Goal: Information Seeking & Learning: Check status

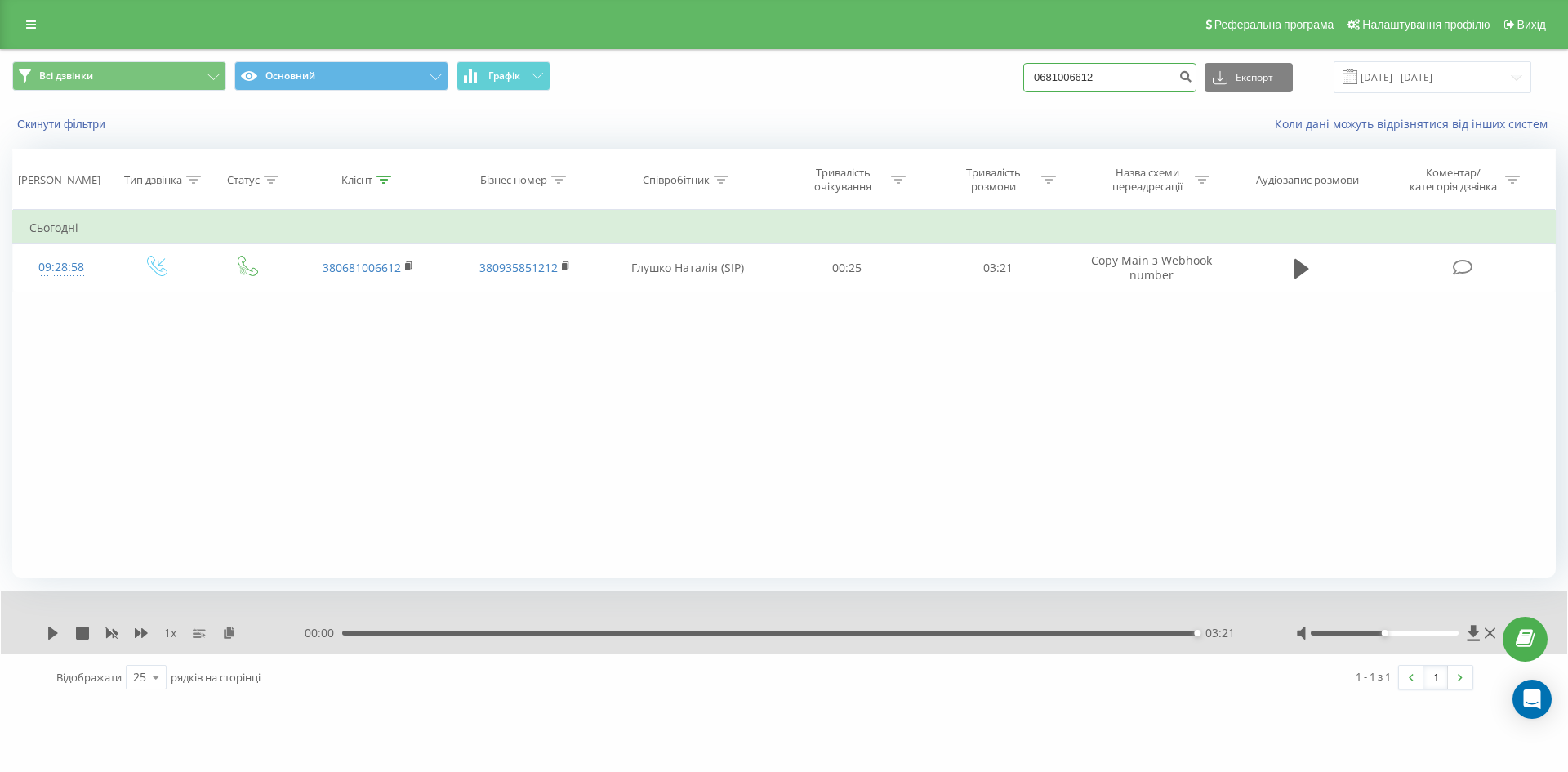
drag, startPoint x: 1127, startPoint y: 80, endPoint x: 992, endPoint y: 76, distance: 135.1
click at [992, 76] on div "Всі дзвінки Основний Графік 0681006612 Експорт .csv .xls .xlsx 23.06.2025 - 23.…" at bounding box center [784, 76] width 1543 height 32
paste input "76185827"
type input "0676185827"
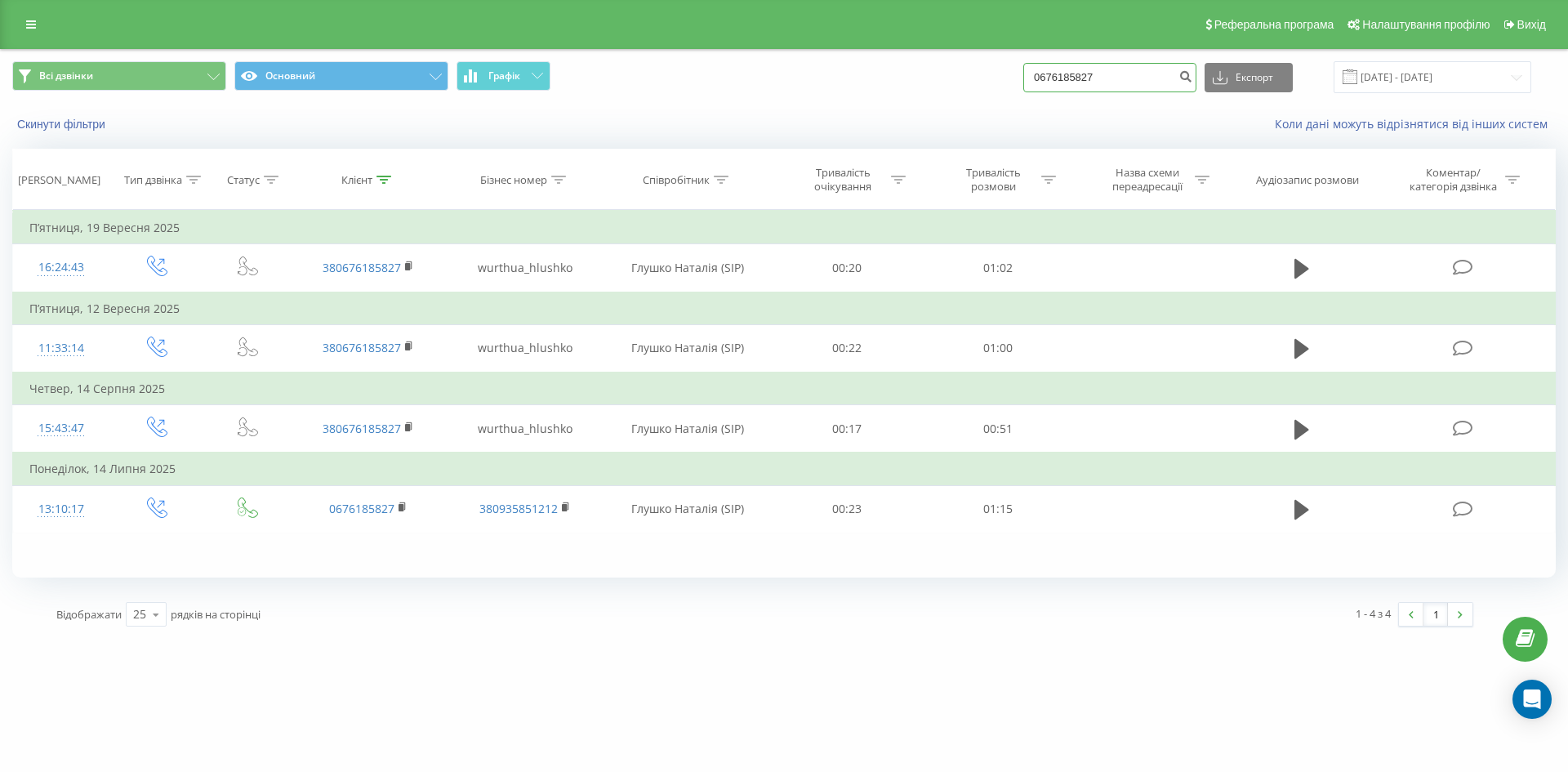
drag, startPoint x: 1117, startPoint y: 72, endPoint x: 990, endPoint y: 68, distance: 127.1
click at [990, 68] on div "Всі дзвінки Основний Графік 0676185827 Експорт .csv .xls .xlsx [DATE] - [DATE]" at bounding box center [784, 76] width 1543 height 32
paste input "38063828187"
click at [1061, 75] on input "380638281877" at bounding box center [1109, 77] width 173 height 30
click at [1140, 76] on input "0638281877" at bounding box center [1109, 77] width 173 height 30
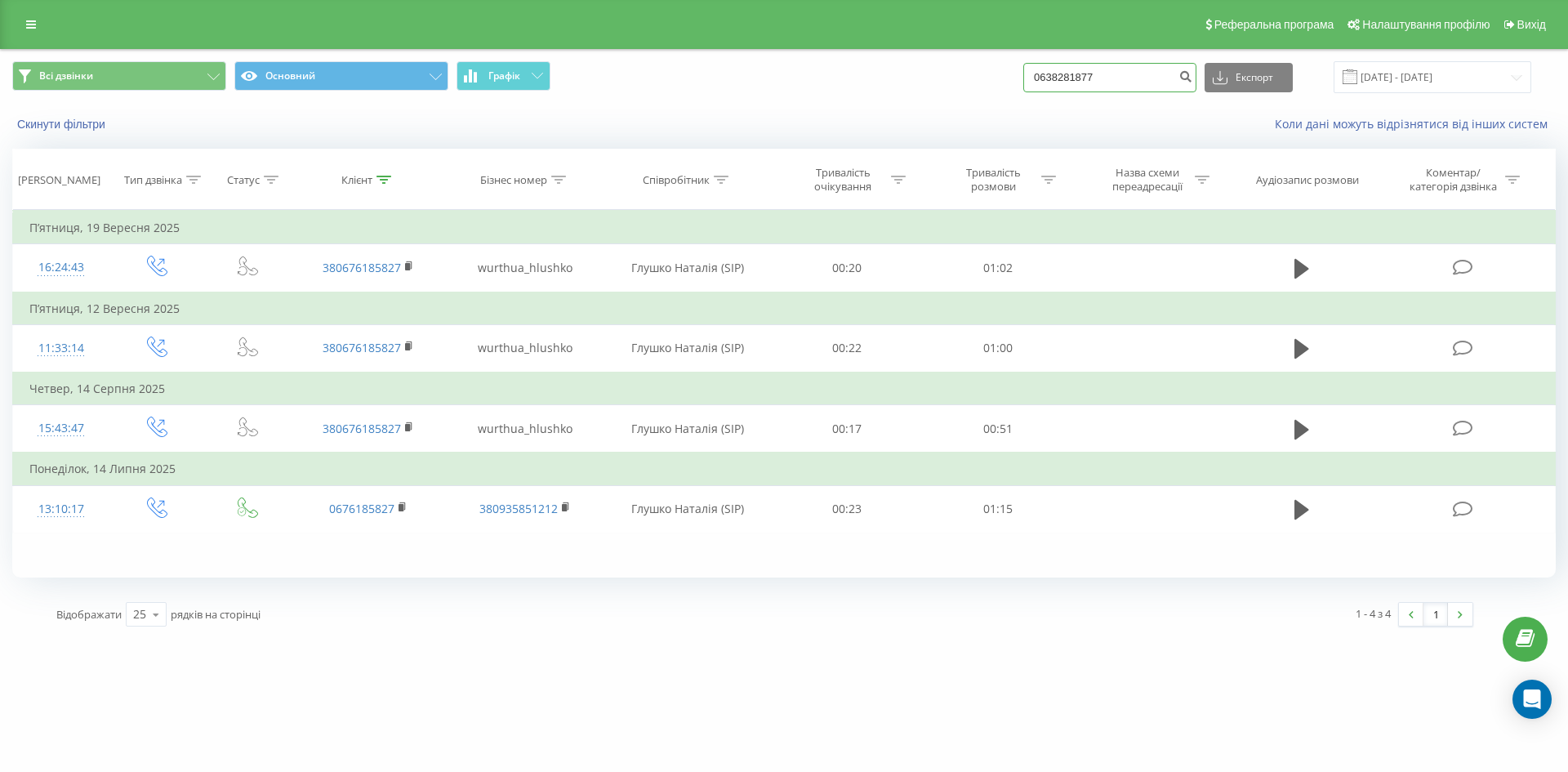
type input "0638281877"
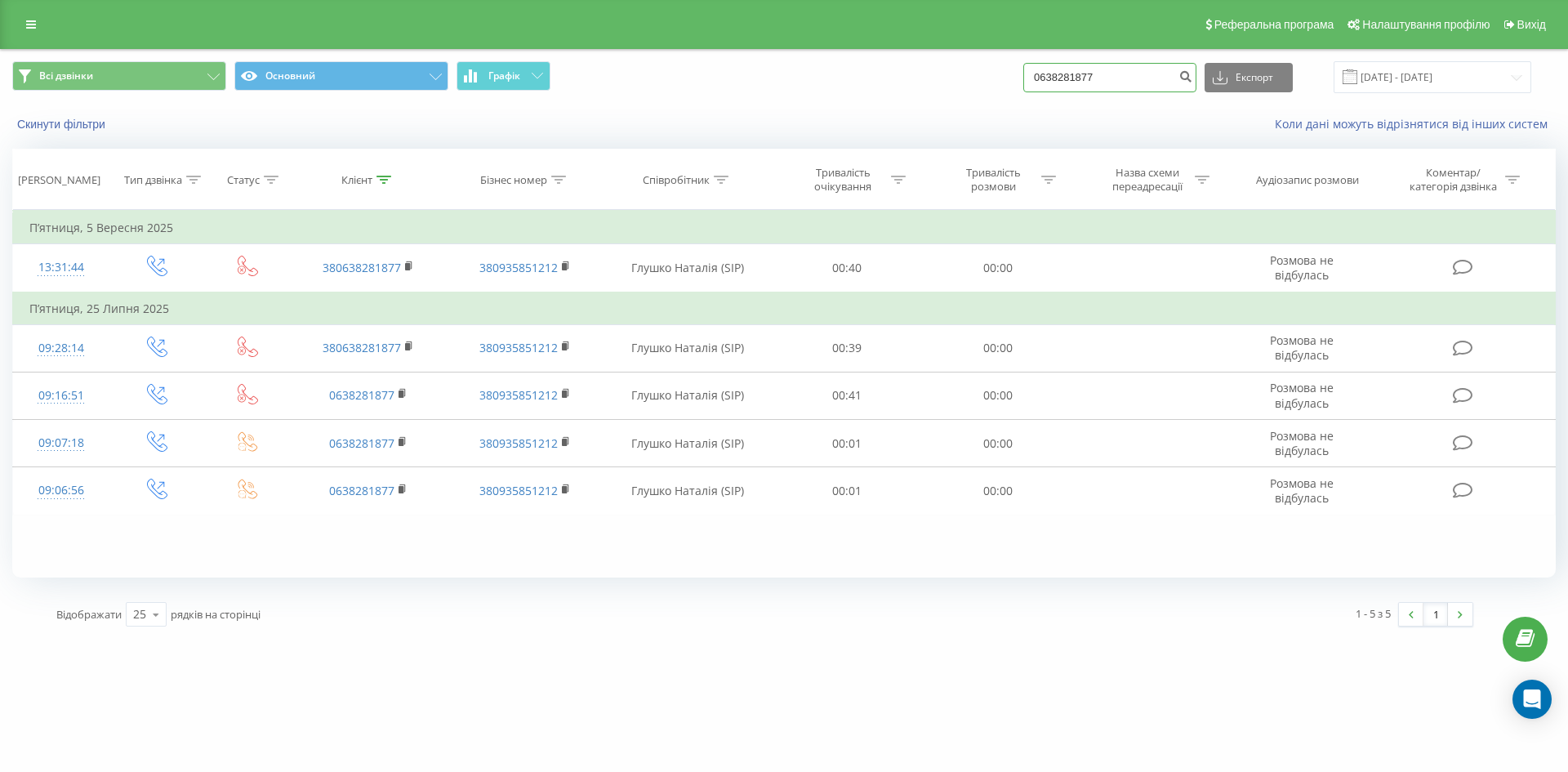
drag, startPoint x: 1124, startPoint y: 70, endPoint x: 1002, endPoint y: 71, distance: 122.0
click at [1002, 71] on div "Всі дзвінки Основний Графік 0638281877 Експорт .csv .xls .xlsx [DATE] - [DATE]" at bounding box center [784, 76] width 1543 height 32
paste input "380973993965"
click at [1061, 78] on input "380973993965" at bounding box center [1109, 77] width 173 height 30
click at [1112, 67] on input "0973993965" at bounding box center [1109, 77] width 173 height 30
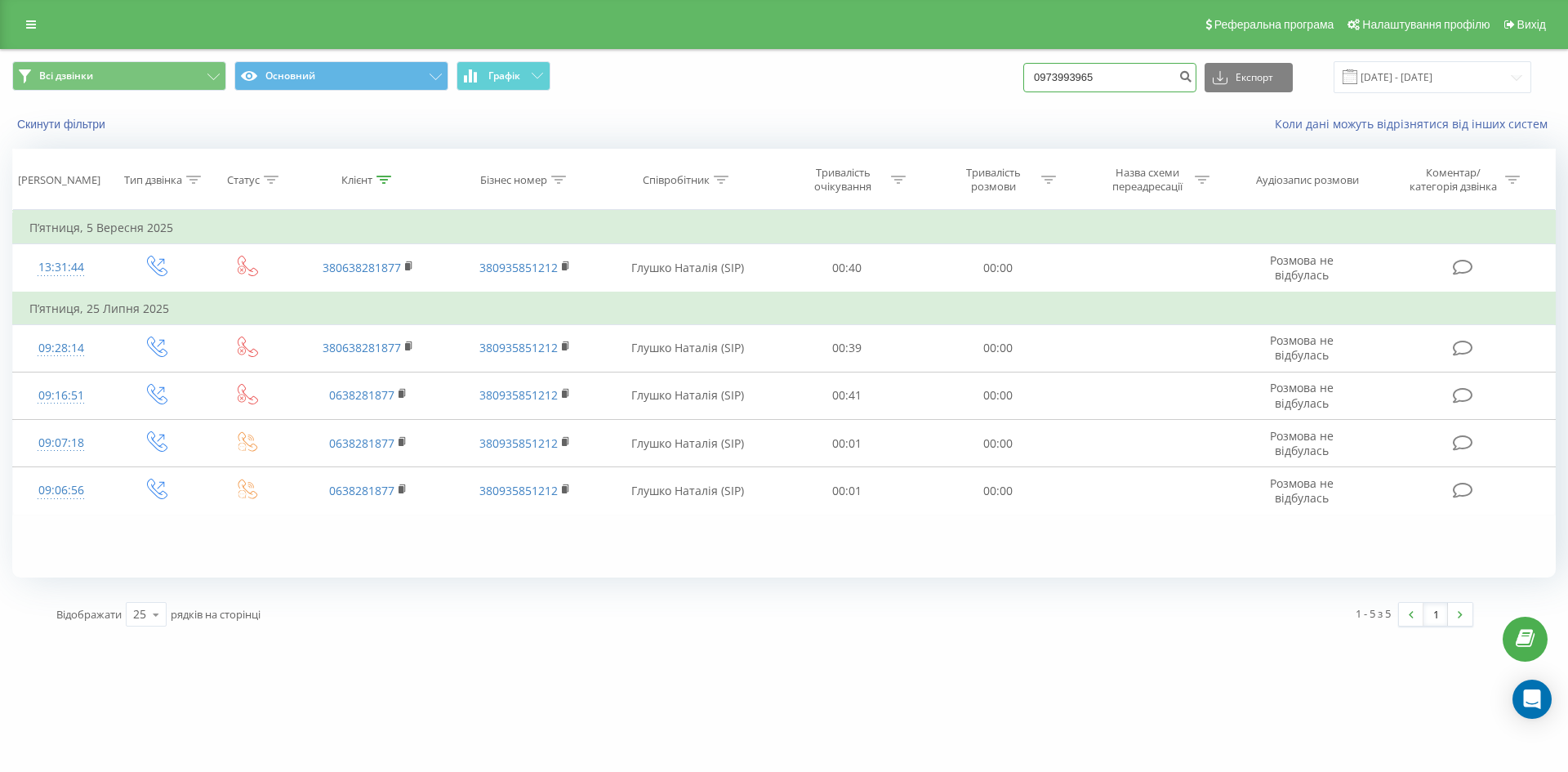
type input "0973993965"
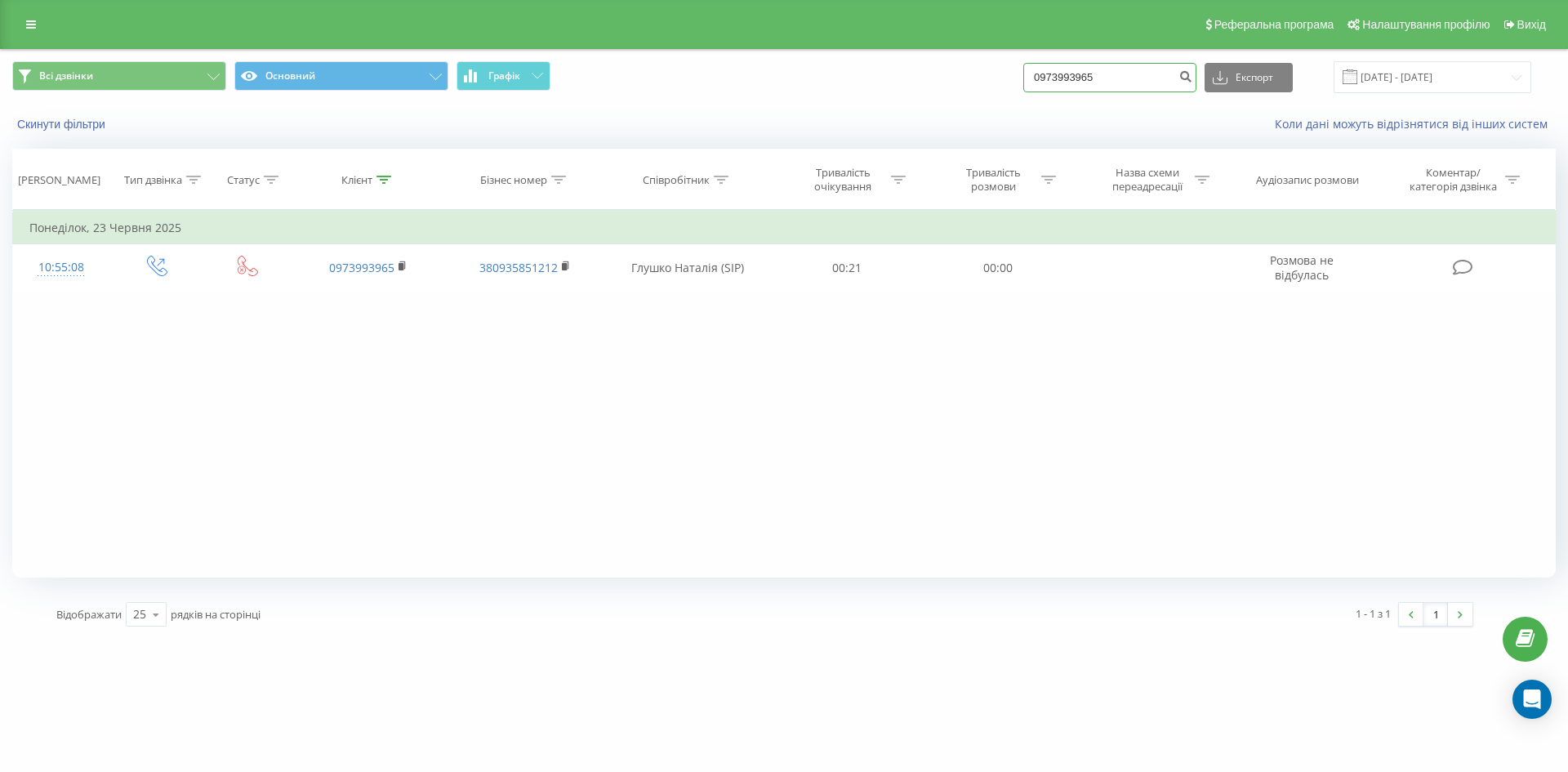
drag, startPoint x: 1122, startPoint y: 74, endPoint x: 944, endPoint y: 80, distance: 178.1
click at [944, 80] on div "Всі дзвінки Основний Графік 0973993965 Експорт .csv .xls .xlsx 23.06.2025 - 23.…" at bounding box center [784, 76] width 1543 height 32
